Goal: Answer question/provide support

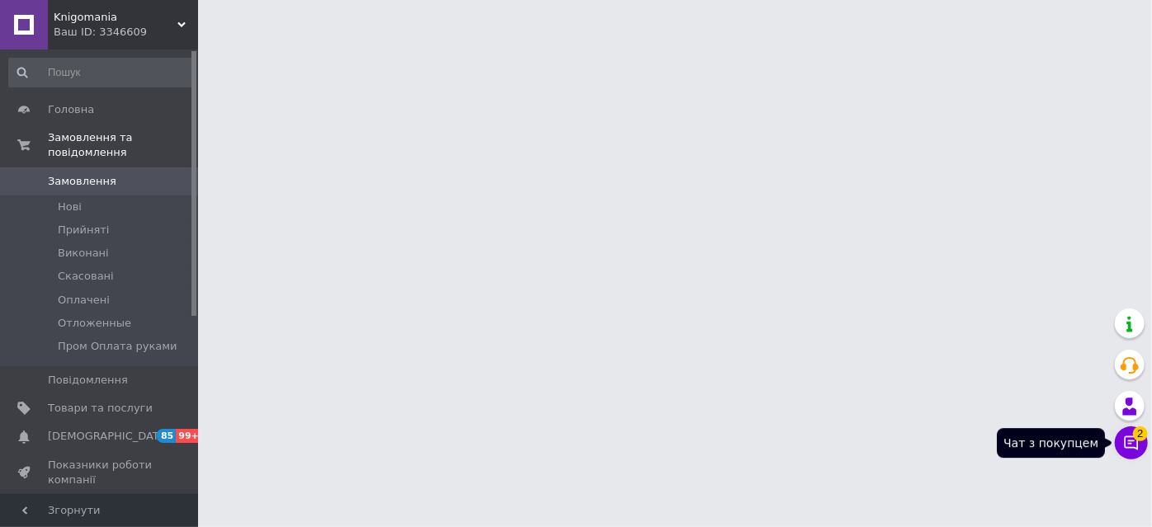
click at [1125, 452] on button "Чат з покупцем 2" at bounding box center [1131, 443] width 33 height 33
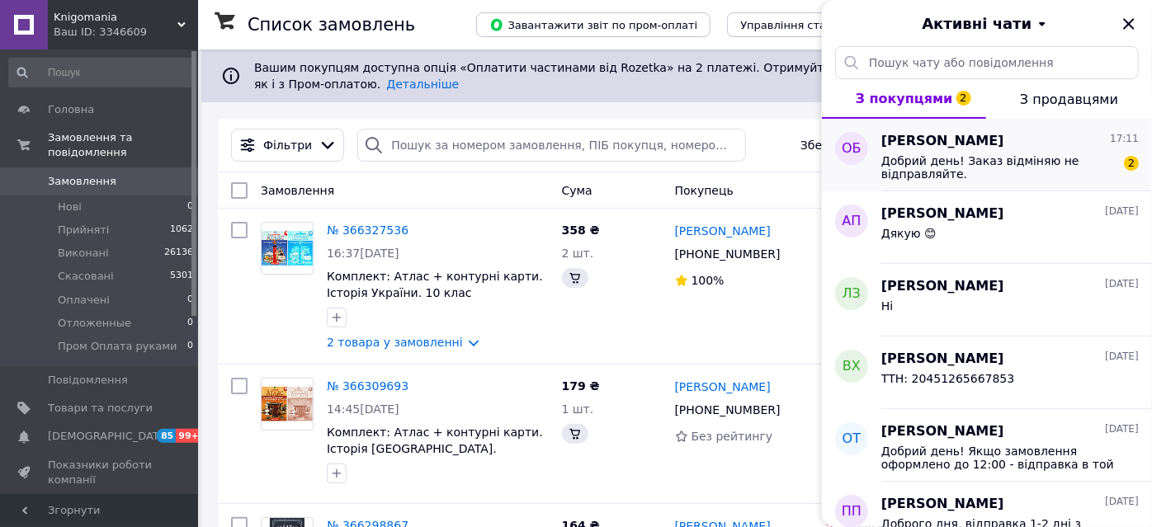
click at [991, 160] on span "Добрий день! Заказ відміняю не відправляйте." at bounding box center [998, 167] width 234 height 26
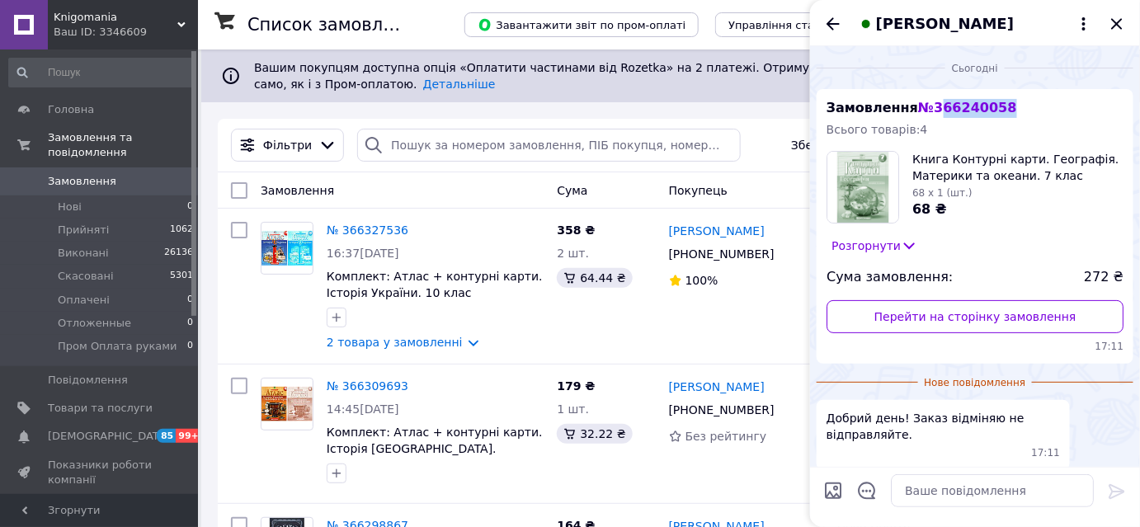
drag, startPoint x: 1014, startPoint y: 101, endPoint x: 931, endPoint y: 107, distance: 83.5
click at [931, 107] on div "Замовлення № 366240058 Всього товарів: 4 Книга Контурні карти. Географія. Матер…" at bounding box center [975, 226] width 317 height 275
click at [931, 107] on span "№ 366240058" at bounding box center [967, 108] width 98 height 16
click at [976, 108] on span "№ 366240058" at bounding box center [967, 108] width 98 height 16
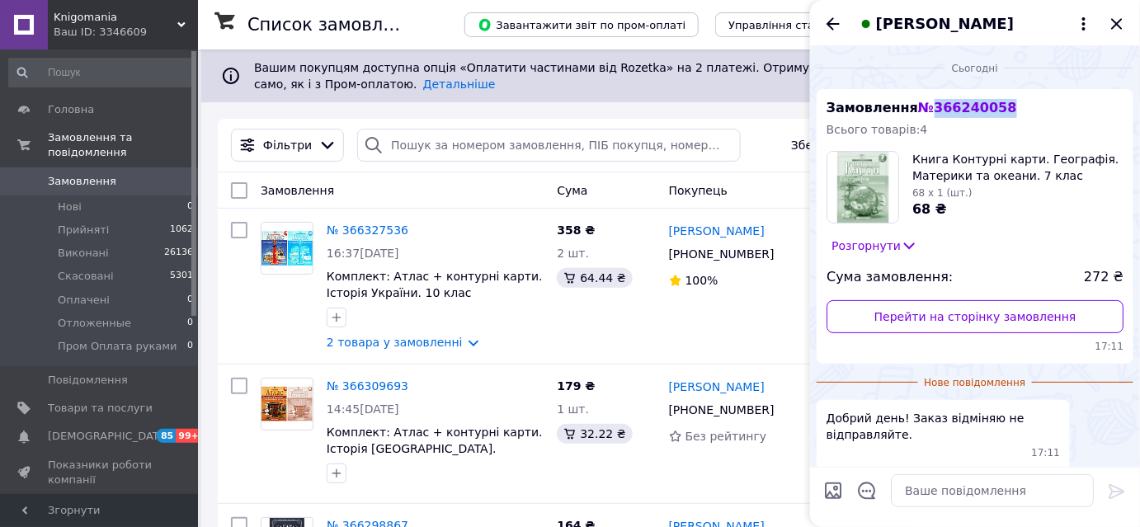
copy span "366240058"
